Goal: Information Seeking & Learning: Learn about a topic

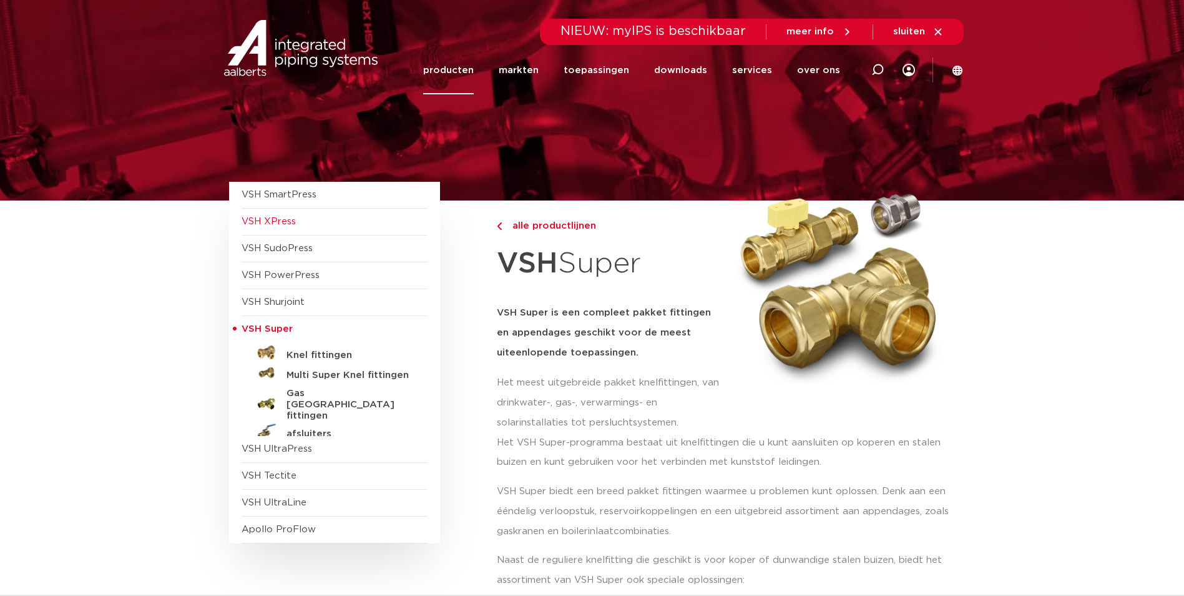
click at [289, 221] on span "VSH XPress" at bounding box center [269, 221] width 54 height 9
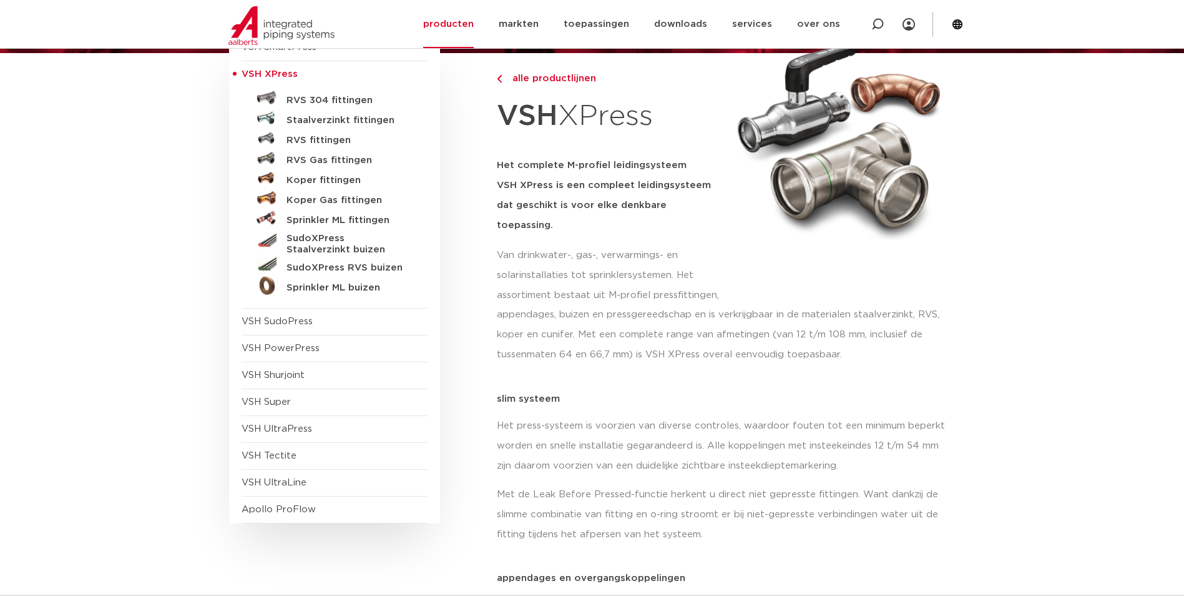
scroll to position [125, 0]
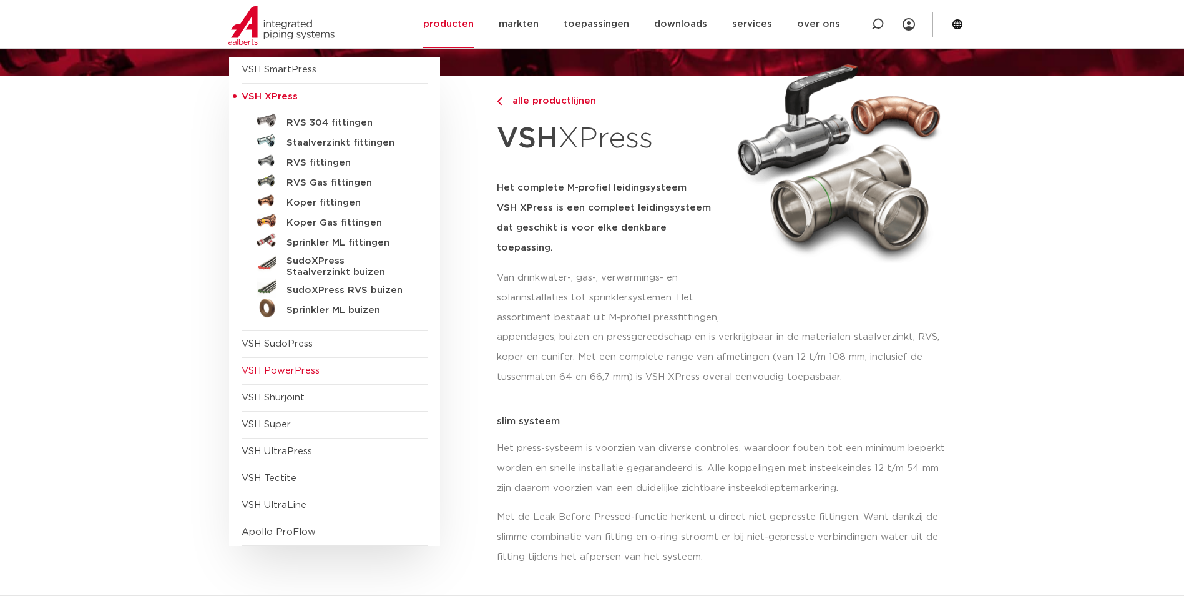
click at [299, 371] on span "VSH PowerPress" at bounding box center [281, 370] width 78 height 9
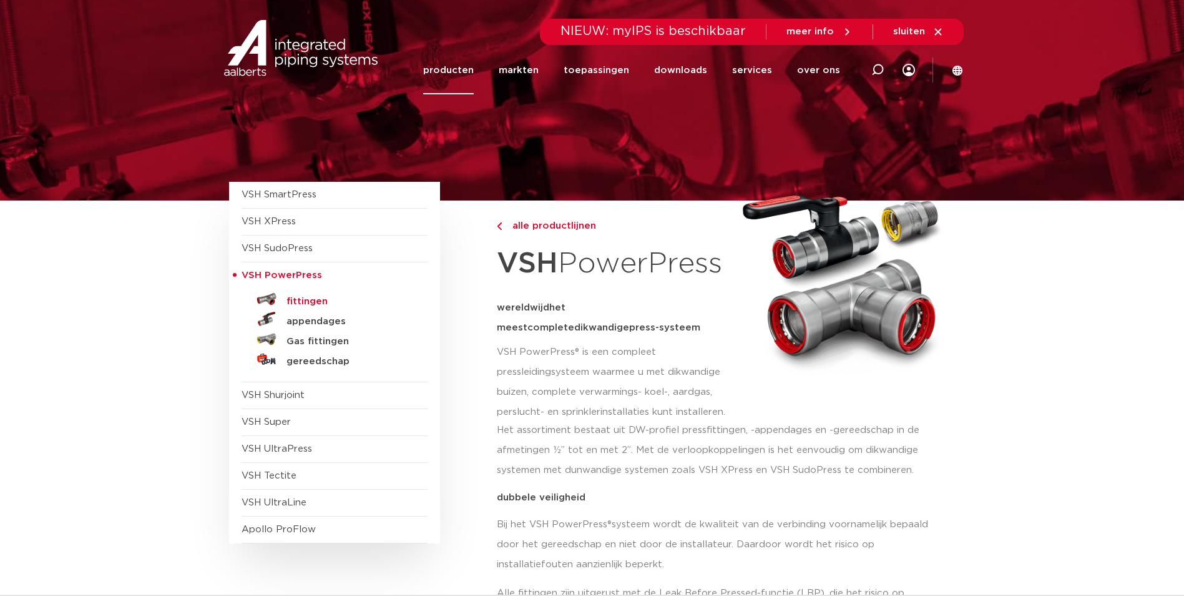
click at [312, 300] on h5 "fittingen" at bounding box center [349, 301] width 124 height 11
click at [305, 296] on link "fittingen" at bounding box center [335, 299] width 186 height 20
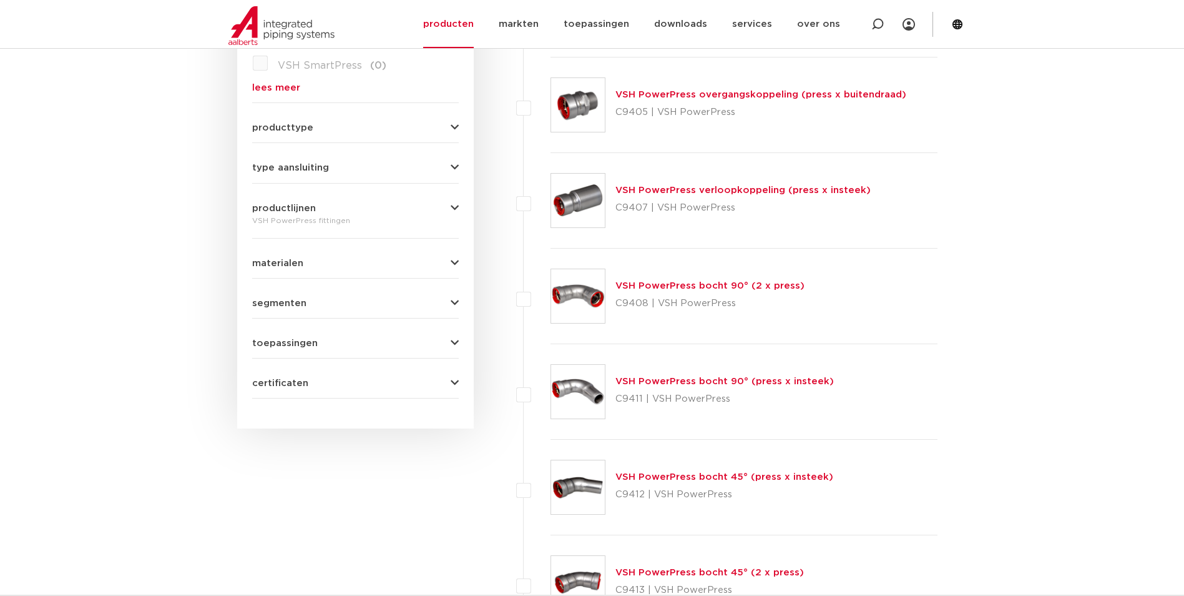
scroll to position [187, 0]
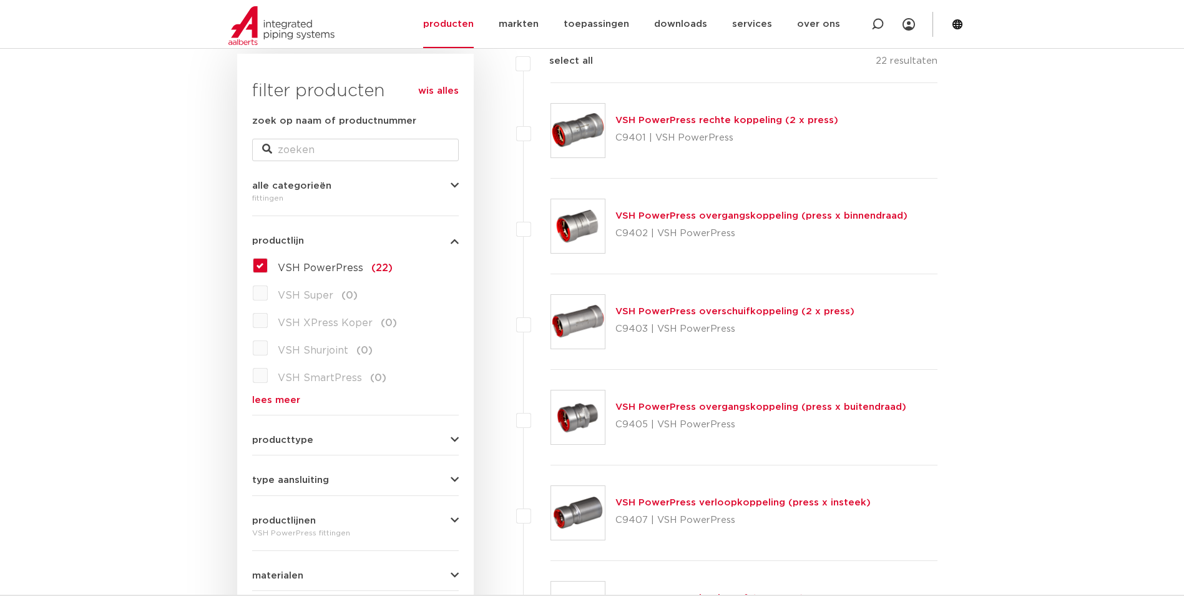
click at [344, 242] on button "productlijn" at bounding box center [355, 240] width 207 height 9
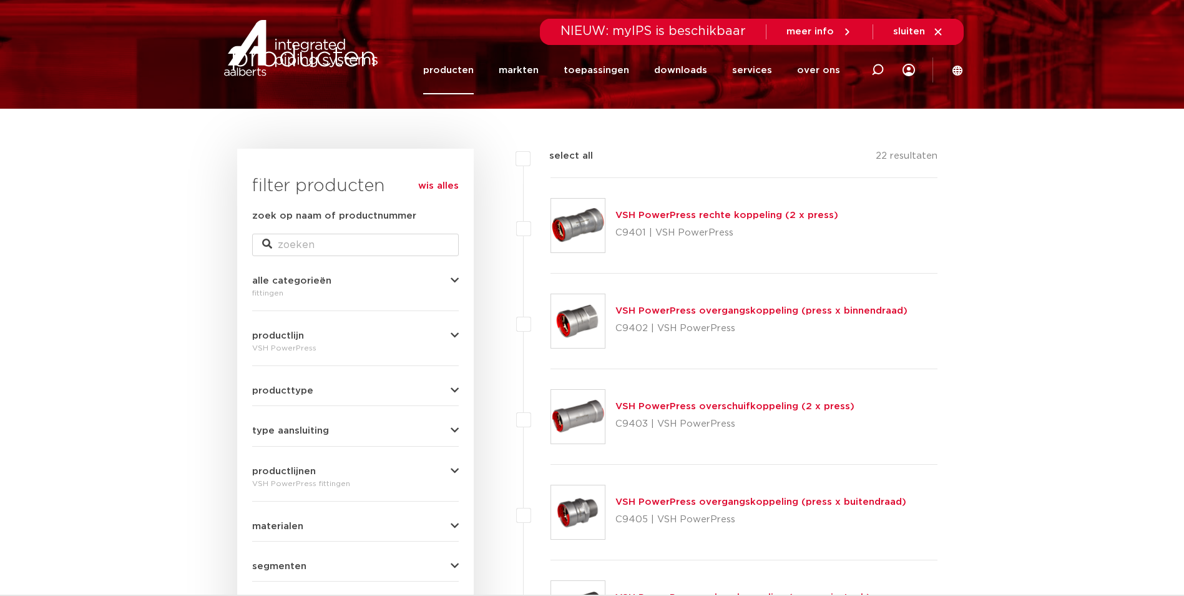
scroll to position [0, 0]
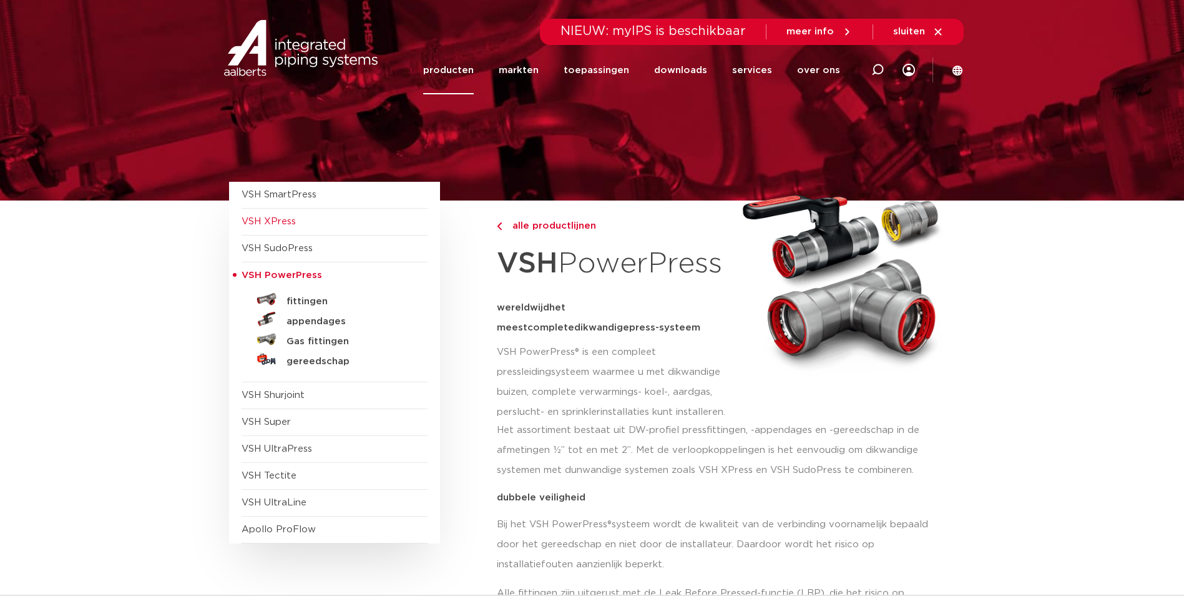
click at [275, 220] on span "VSH XPress" at bounding box center [269, 221] width 54 height 9
